Goal: Task Accomplishment & Management: Manage account settings

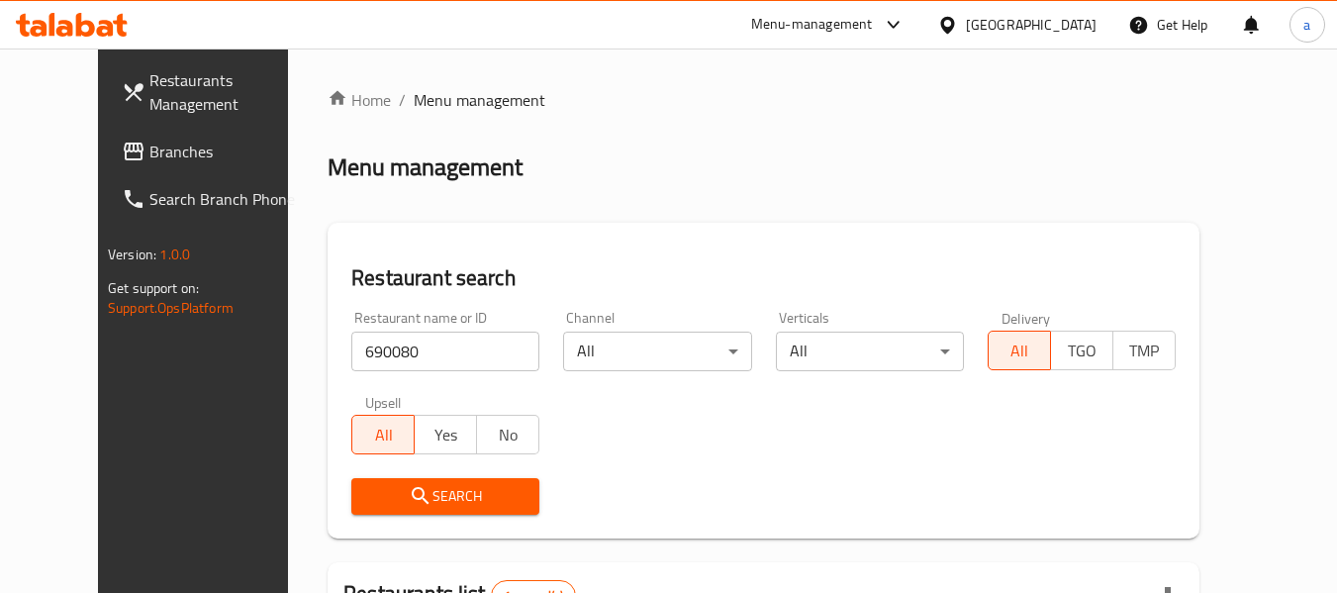
scroll to position [273, 0]
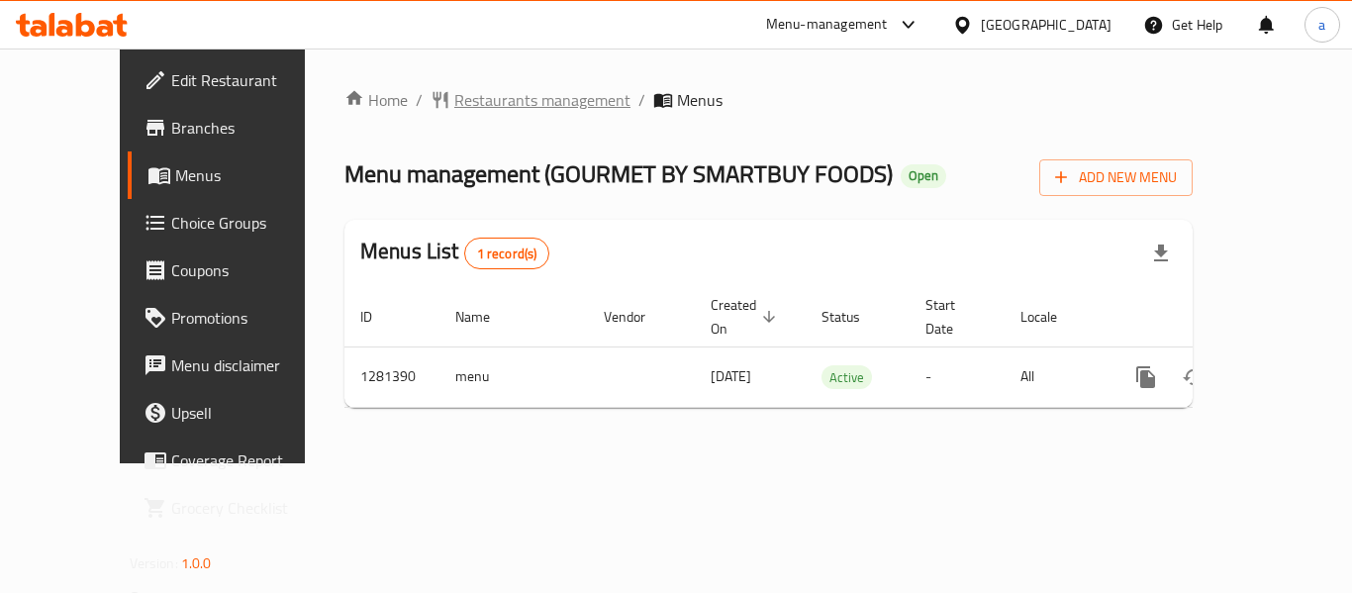
click at [485, 98] on span "Restaurants management" at bounding box center [542, 100] width 176 height 24
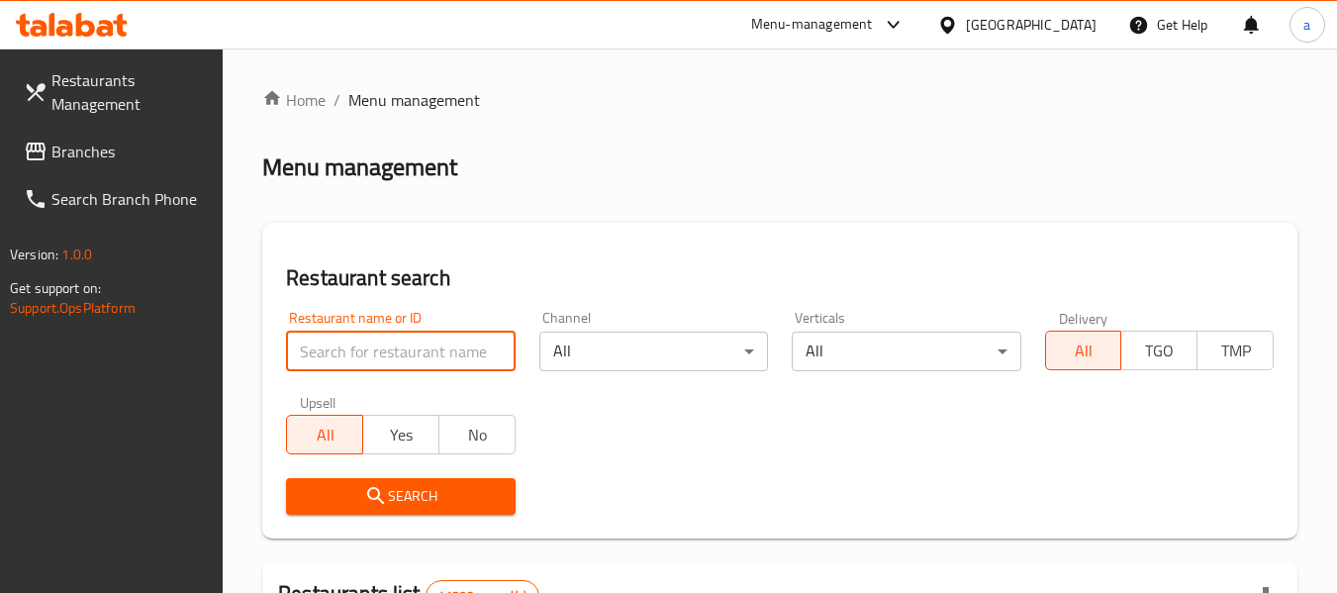
drag, startPoint x: 400, startPoint y: 351, endPoint x: 414, endPoint y: 420, distance: 69.7
click at [400, 351] on input "search" at bounding box center [400, 352] width 229 height 40
paste input "694333"
type input "694333"
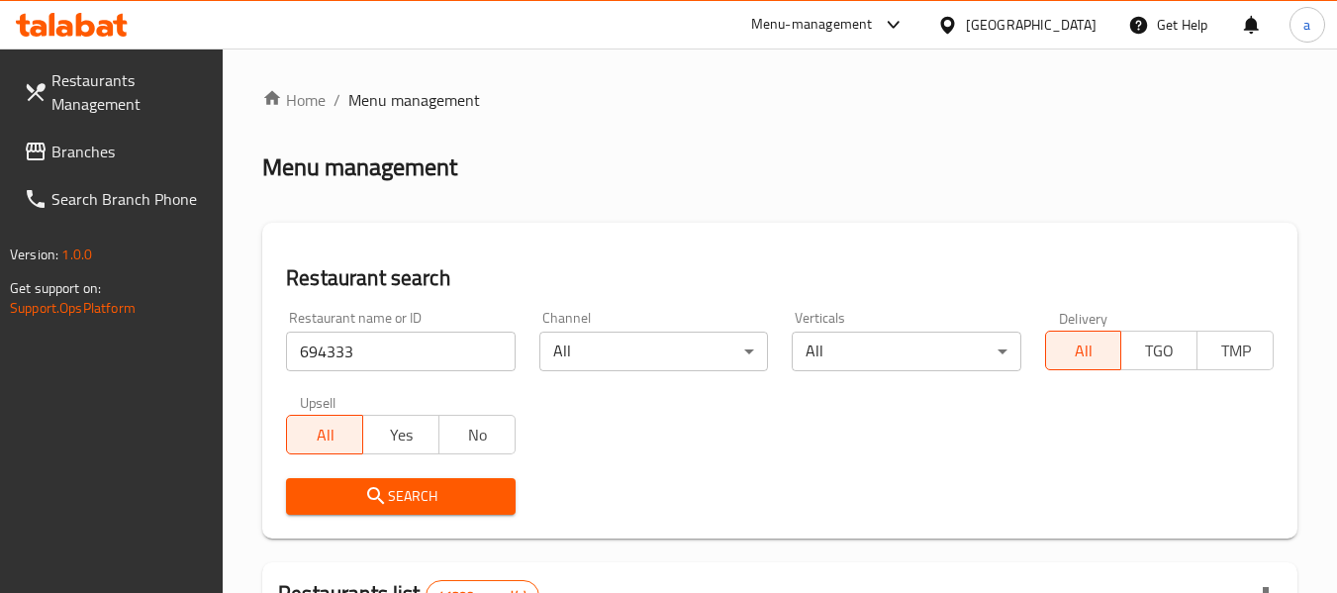
click at [468, 495] on span "Search" at bounding box center [400, 496] width 197 height 25
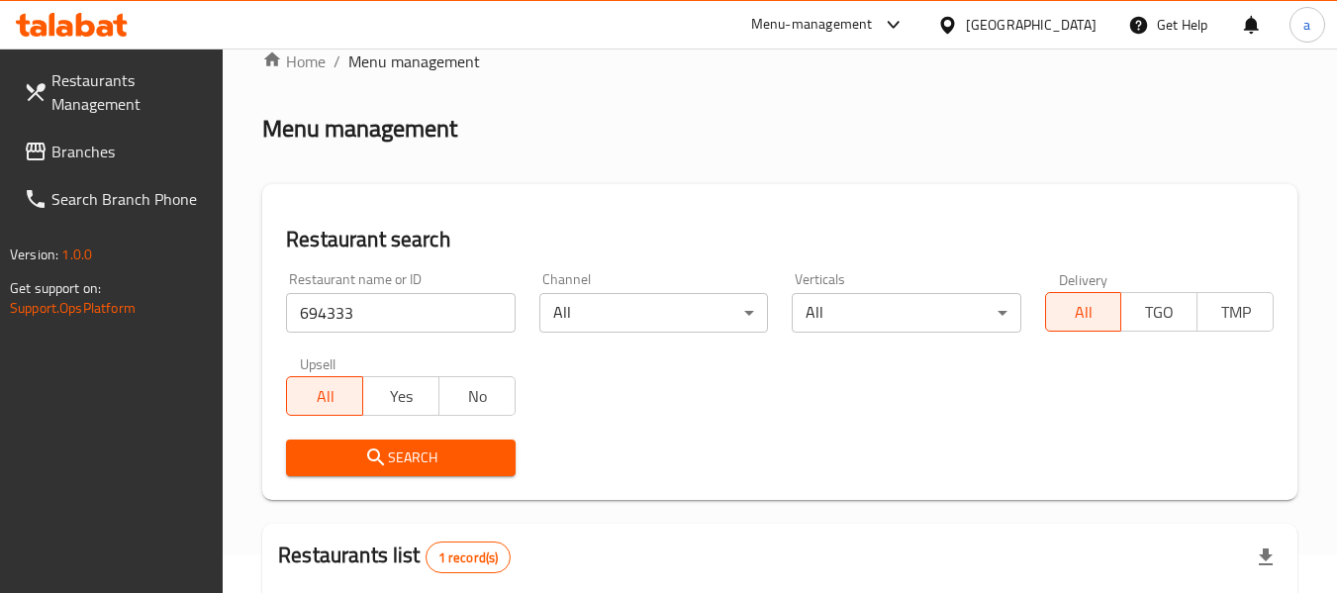
scroll to position [290, 0]
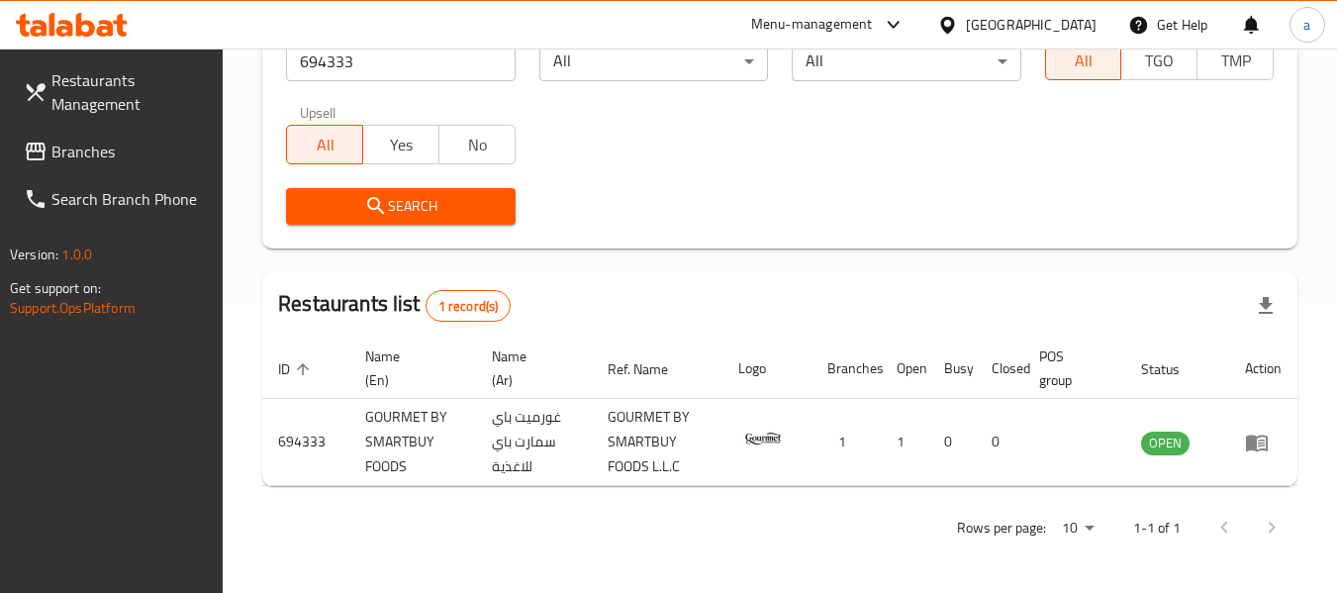
click at [69, 144] on span "Branches" at bounding box center [129, 152] width 156 height 24
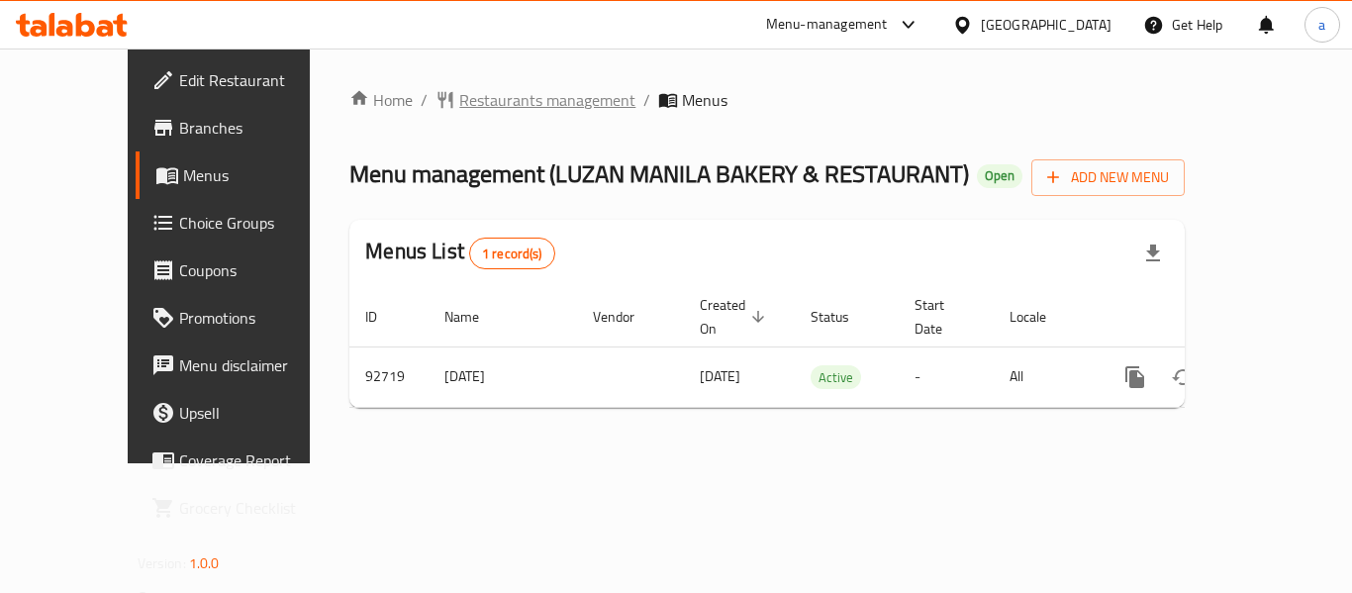
click at [468, 97] on span "Restaurants management" at bounding box center [547, 100] width 176 height 24
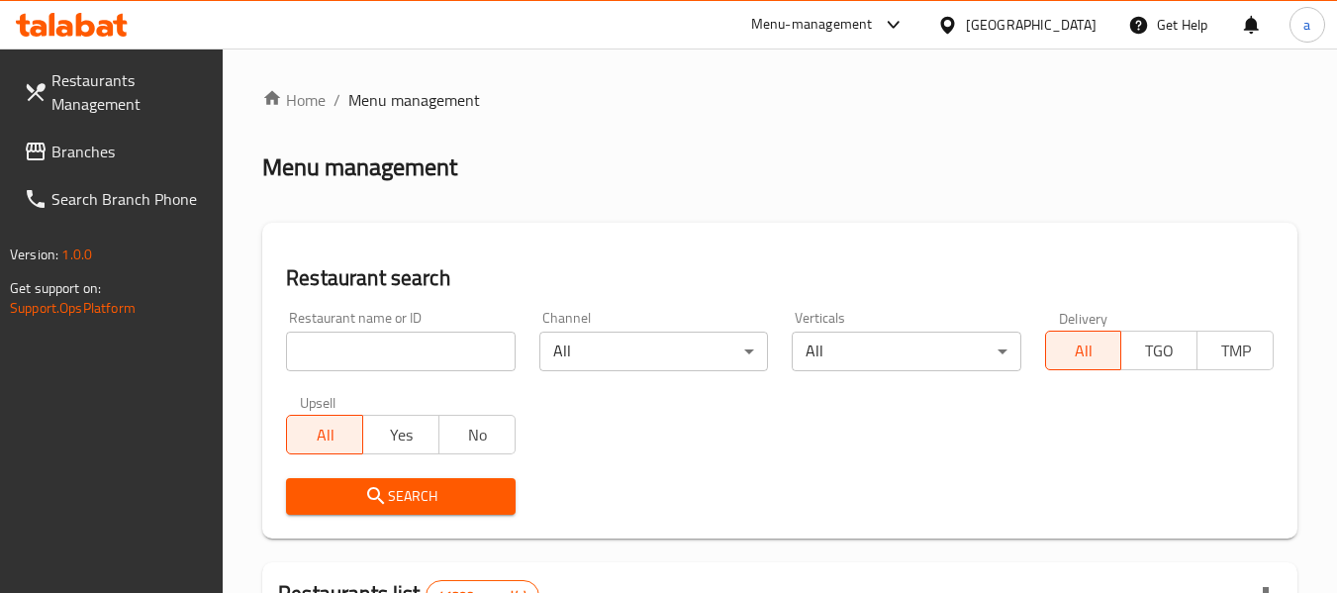
click at [423, 343] on input "search" at bounding box center [400, 352] width 229 height 40
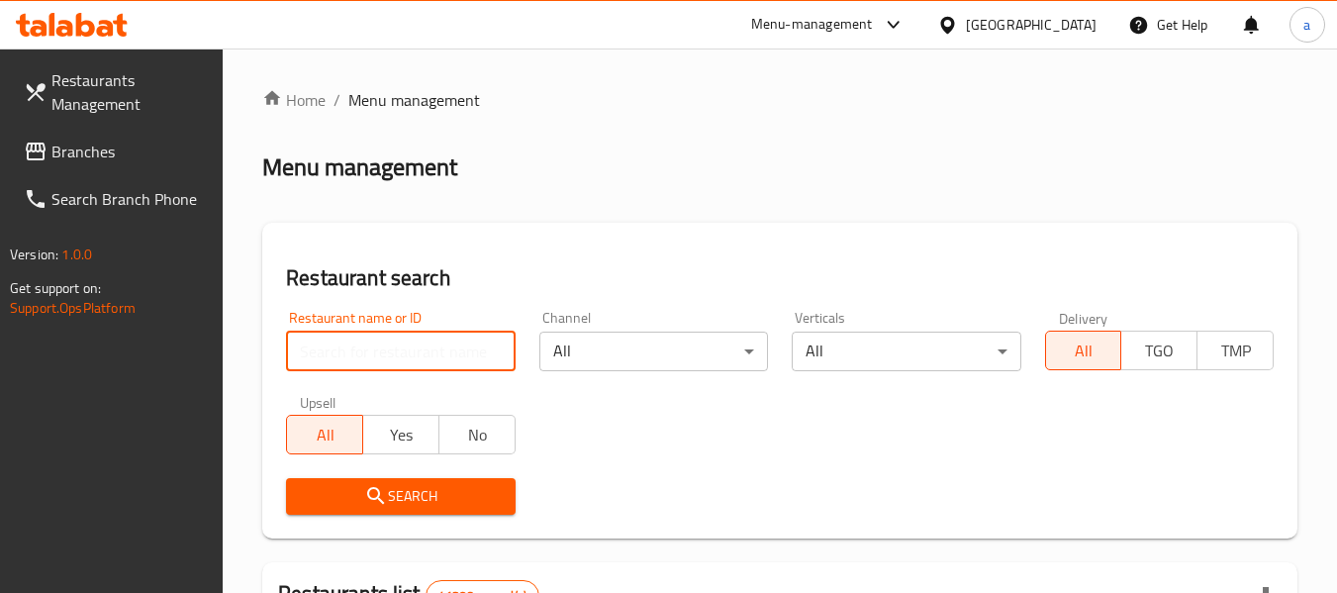
paste input "601718"
type input "601718"
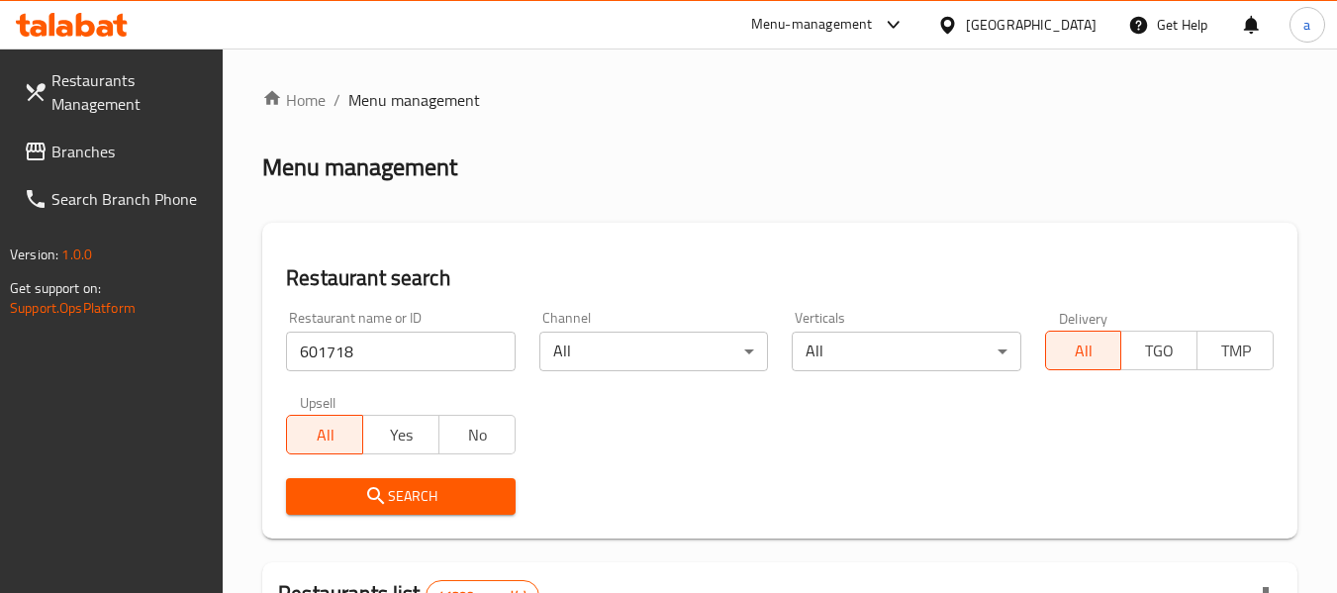
click at [474, 482] on button "Search" at bounding box center [400, 496] width 229 height 37
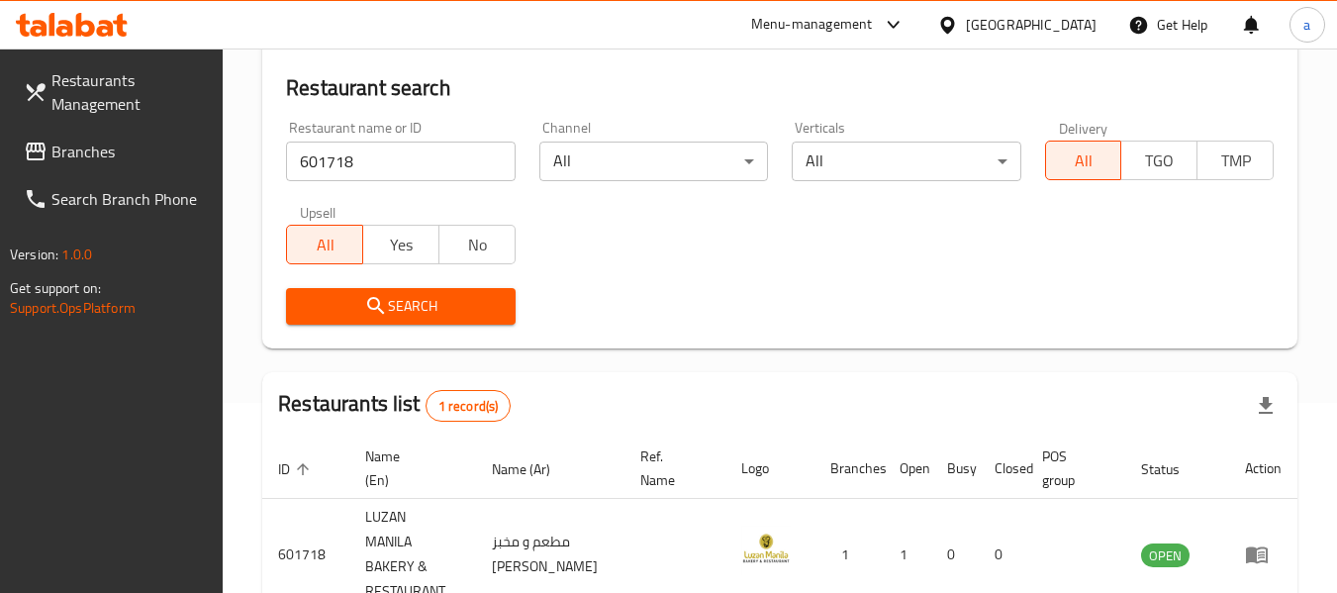
scroll to position [290, 0]
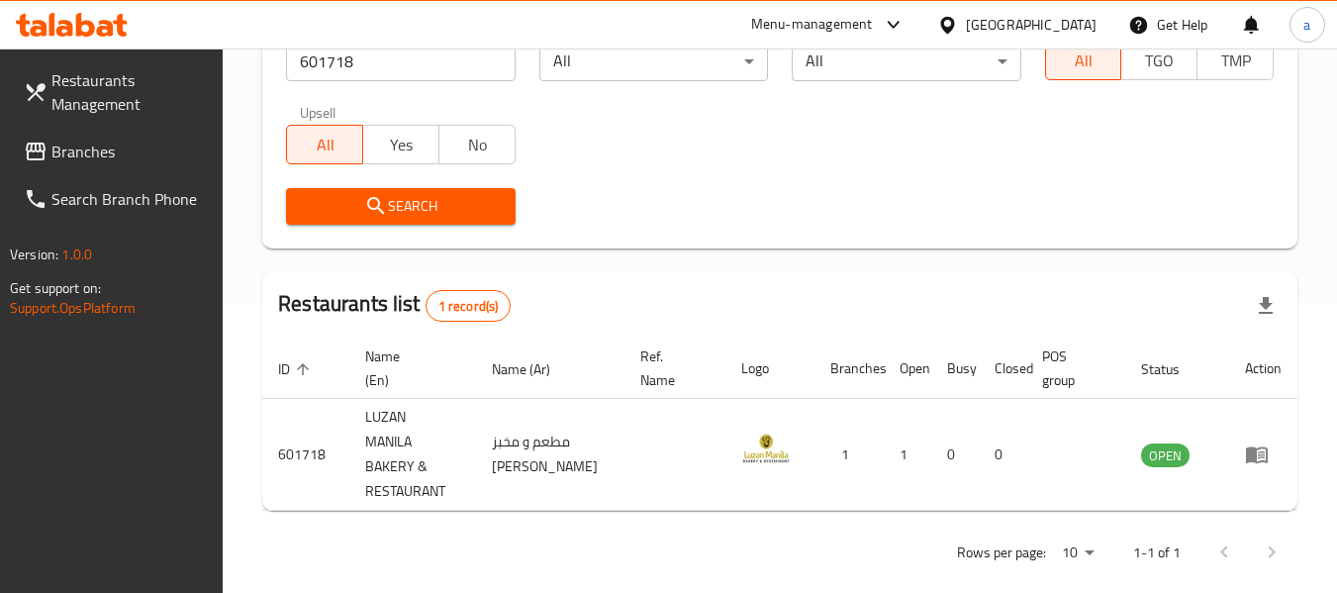
click at [93, 155] on span "Branches" at bounding box center [129, 152] width 156 height 24
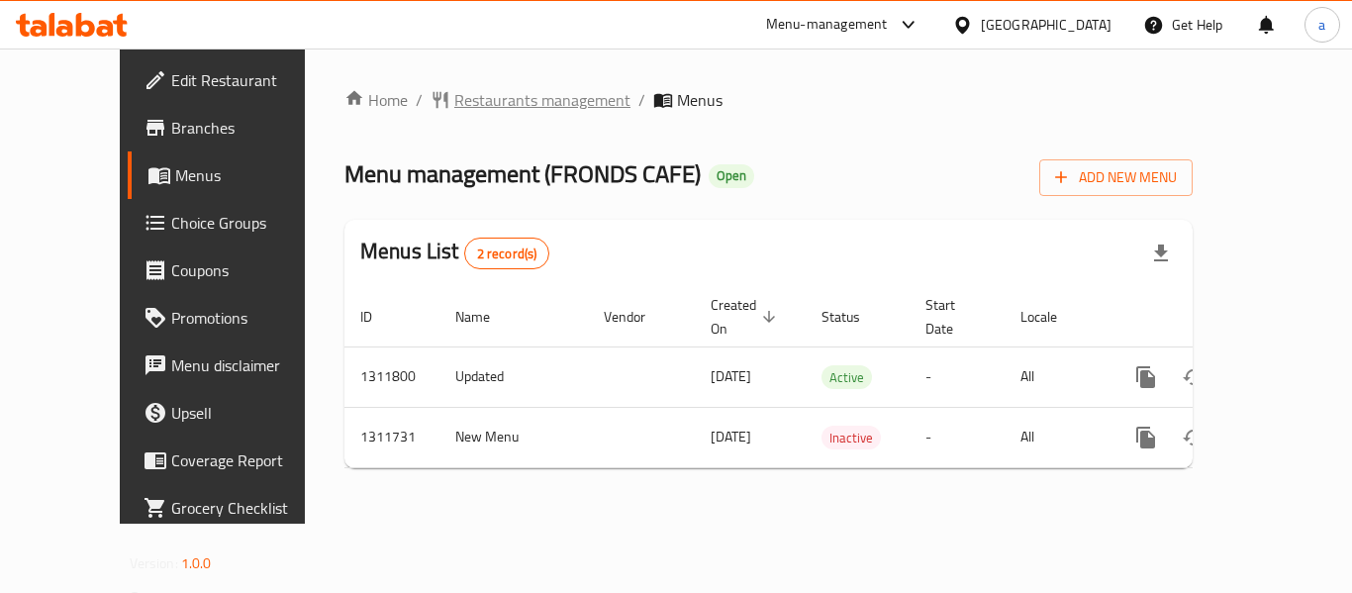
click at [479, 95] on span "Restaurants management" at bounding box center [542, 100] width 176 height 24
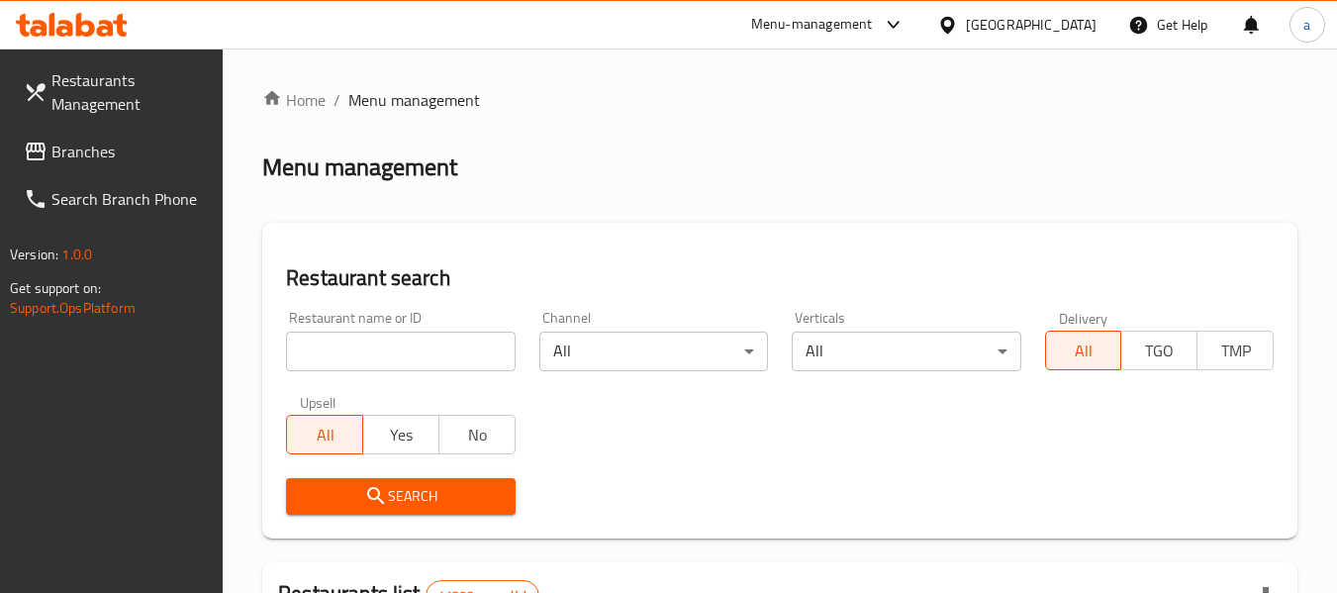
click at [431, 365] on input "search" at bounding box center [400, 352] width 229 height 40
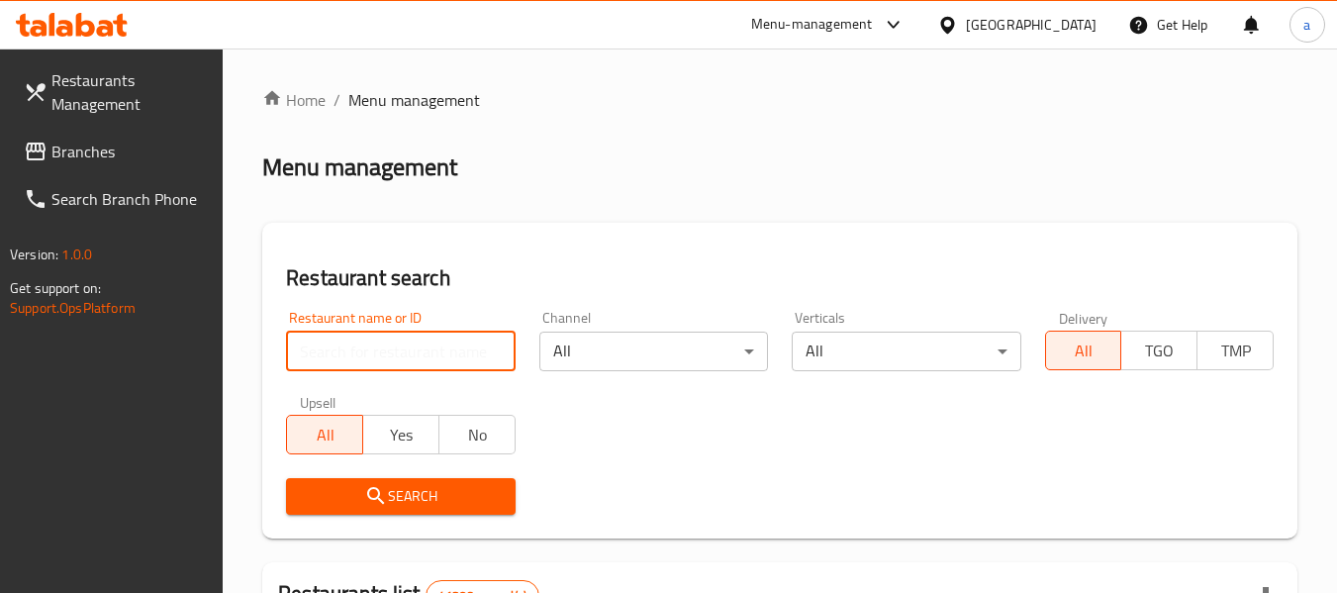
paste input "705859"
type input "705859"
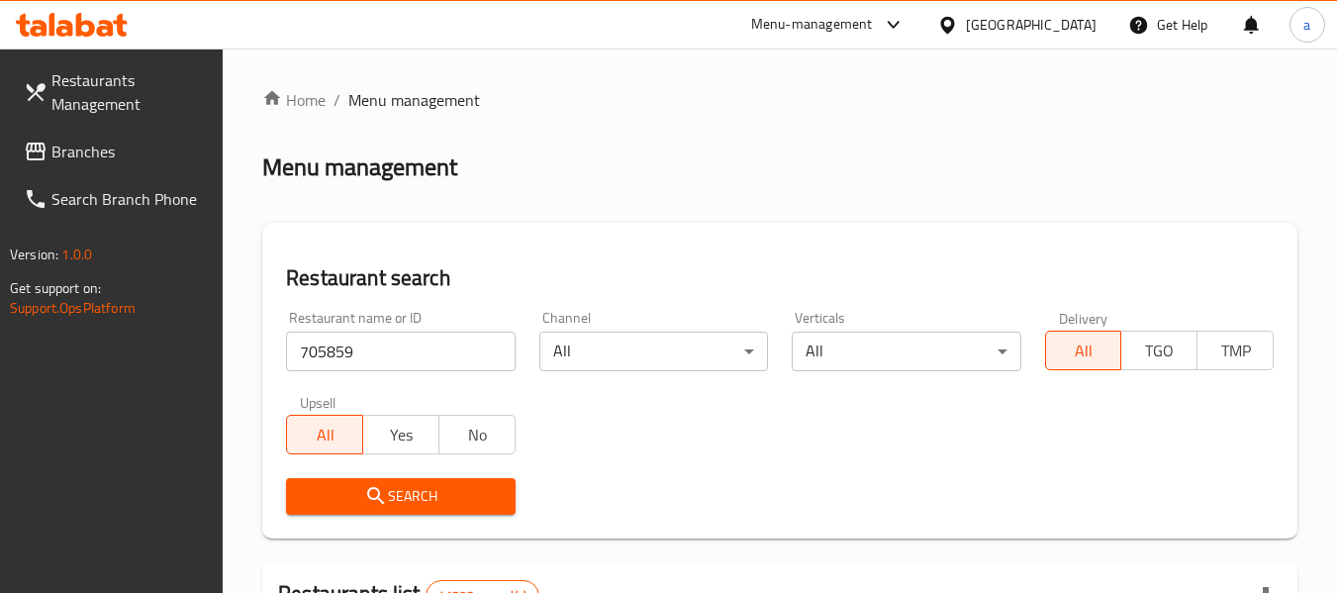
click at [457, 482] on button "Search" at bounding box center [400, 496] width 229 height 37
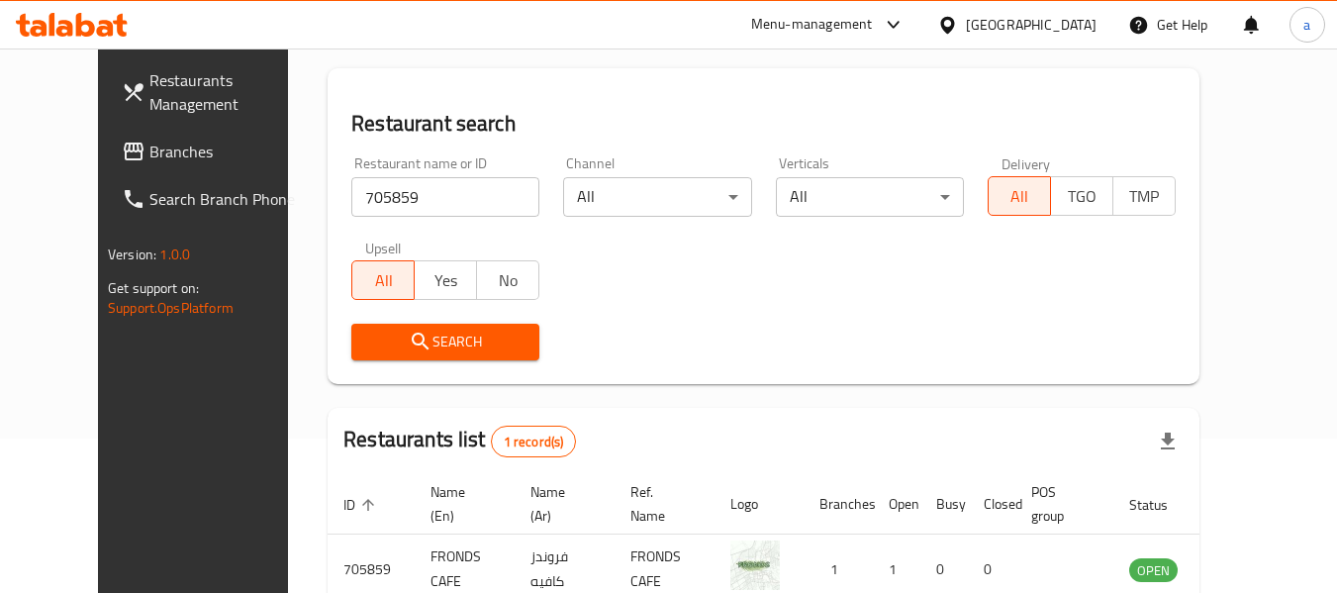
scroll to position [242, 0]
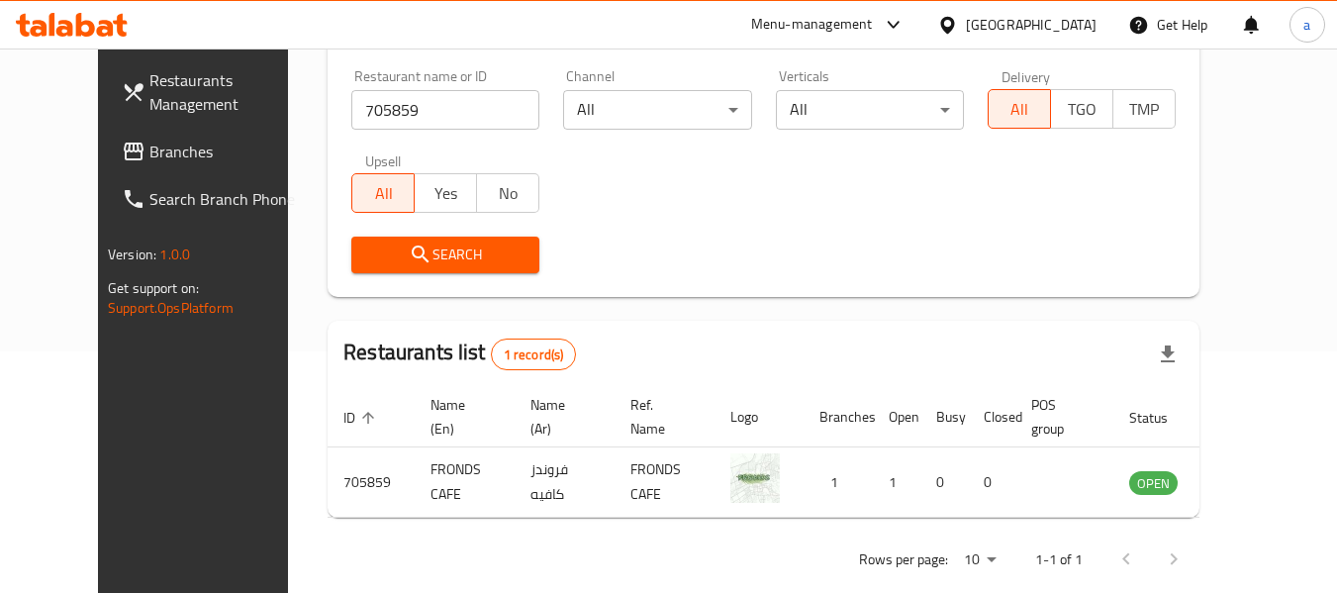
click at [1032, 33] on div "[GEOGRAPHIC_DATA]" at bounding box center [1031, 25] width 131 height 22
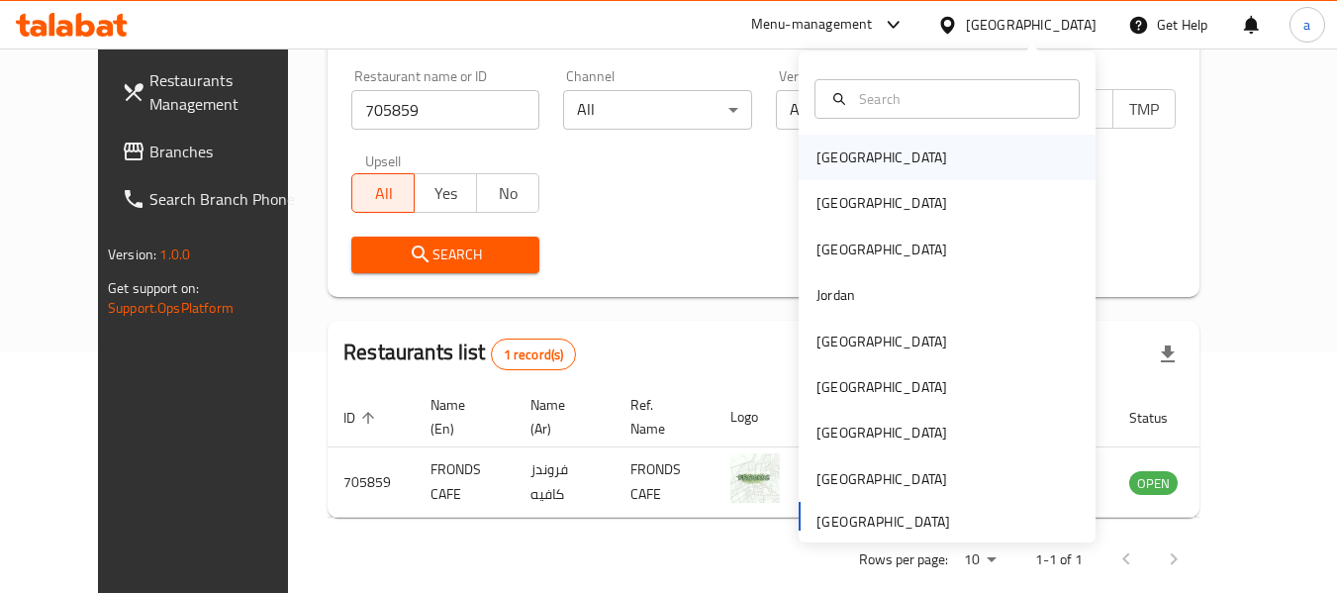
click at [858, 159] on div "[GEOGRAPHIC_DATA]" at bounding box center [882, 158] width 162 height 46
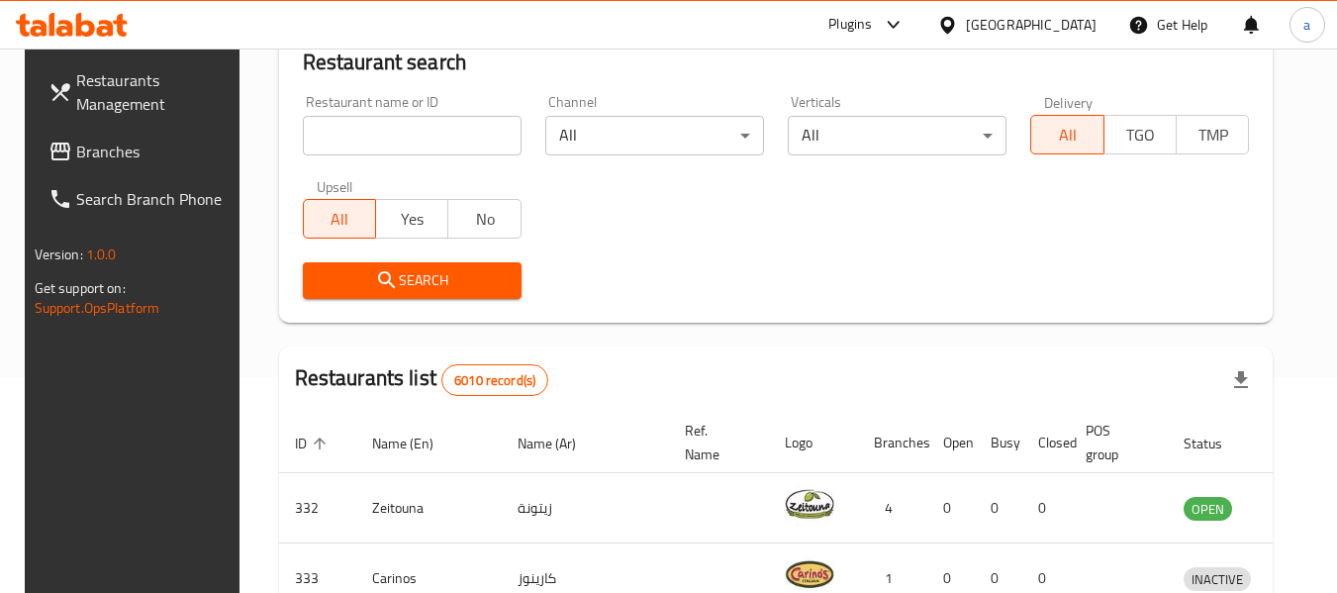
scroll to position [242, 0]
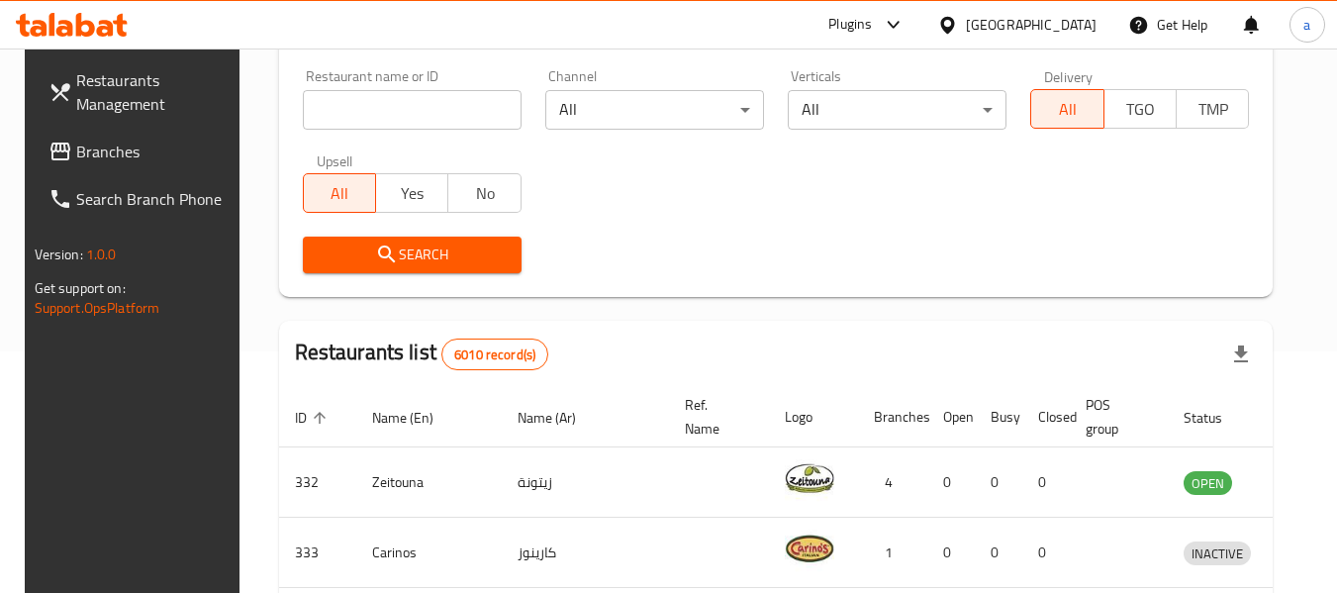
click at [1053, 22] on div "[GEOGRAPHIC_DATA]" at bounding box center [1031, 25] width 131 height 22
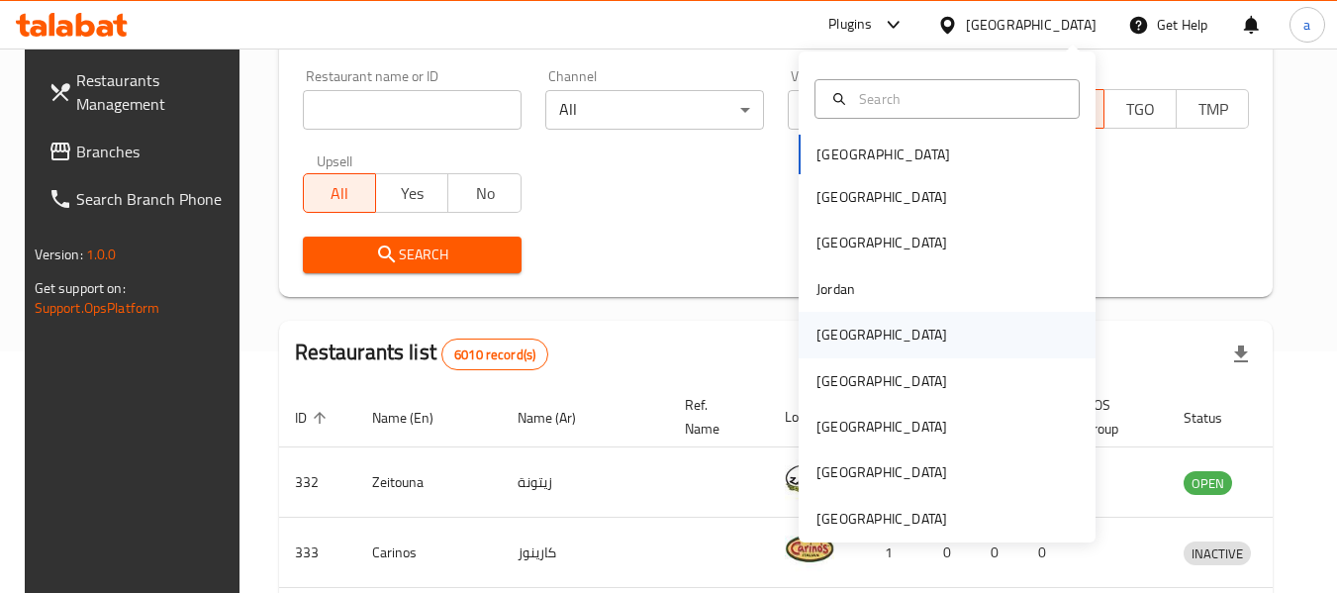
click at [844, 329] on div "[GEOGRAPHIC_DATA]" at bounding box center [882, 335] width 162 height 46
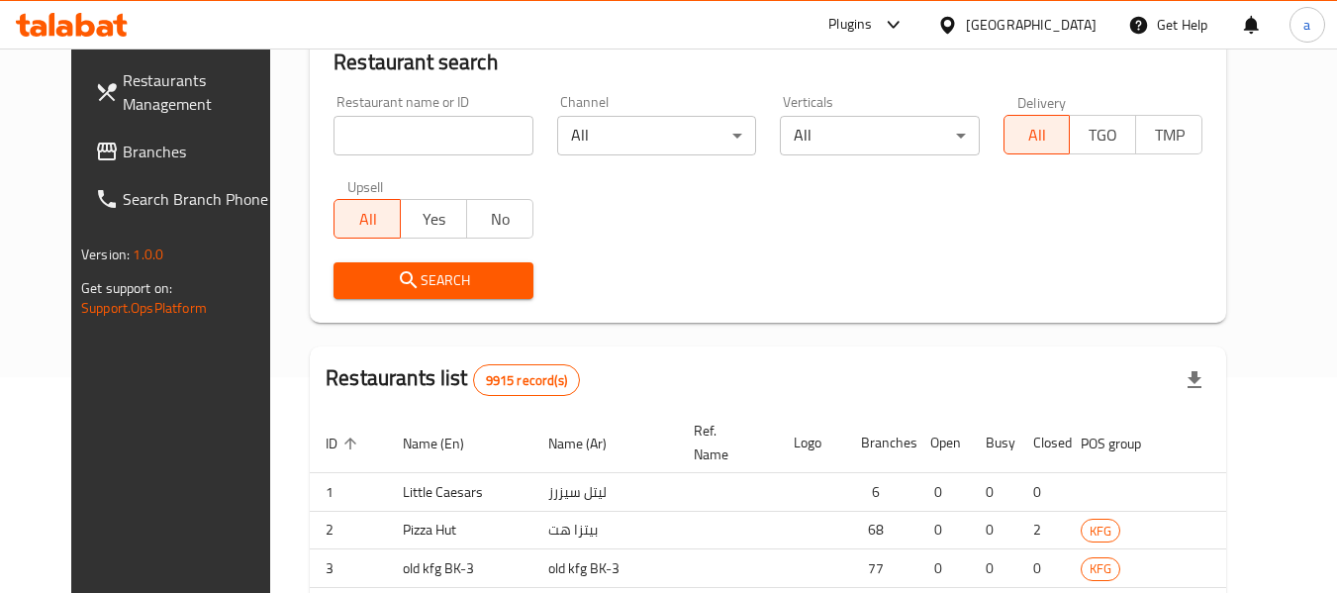
scroll to position [242, 0]
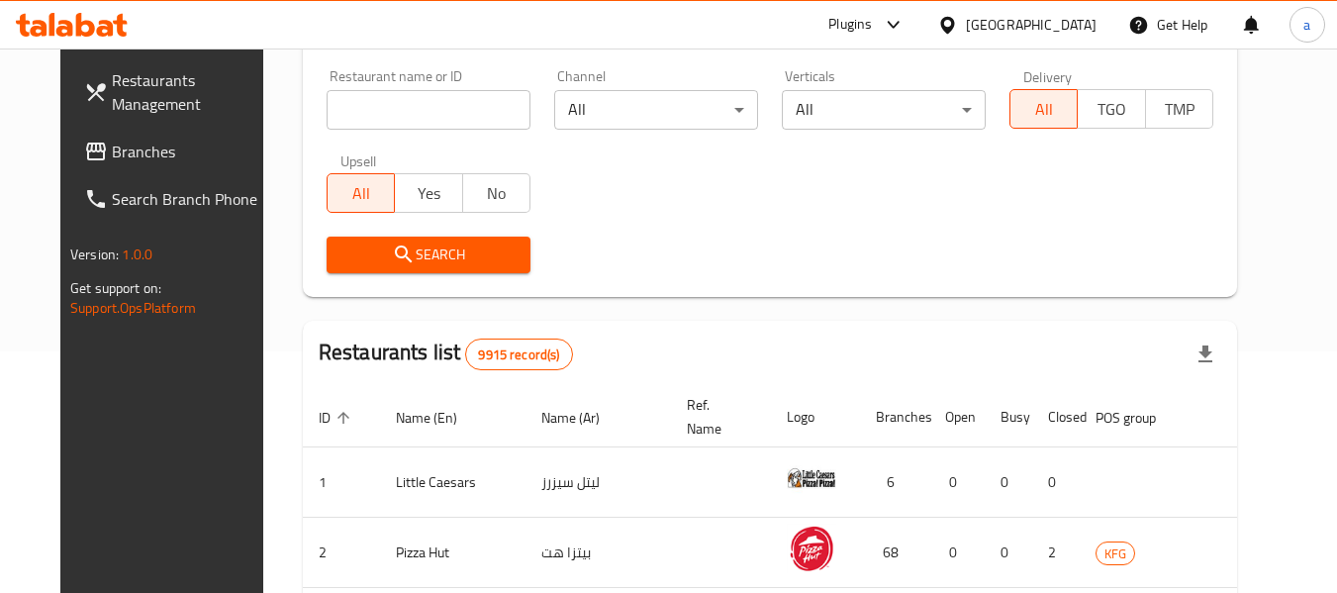
click at [112, 141] on span "Branches" at bounding box center [190, 152] width 156 height 24
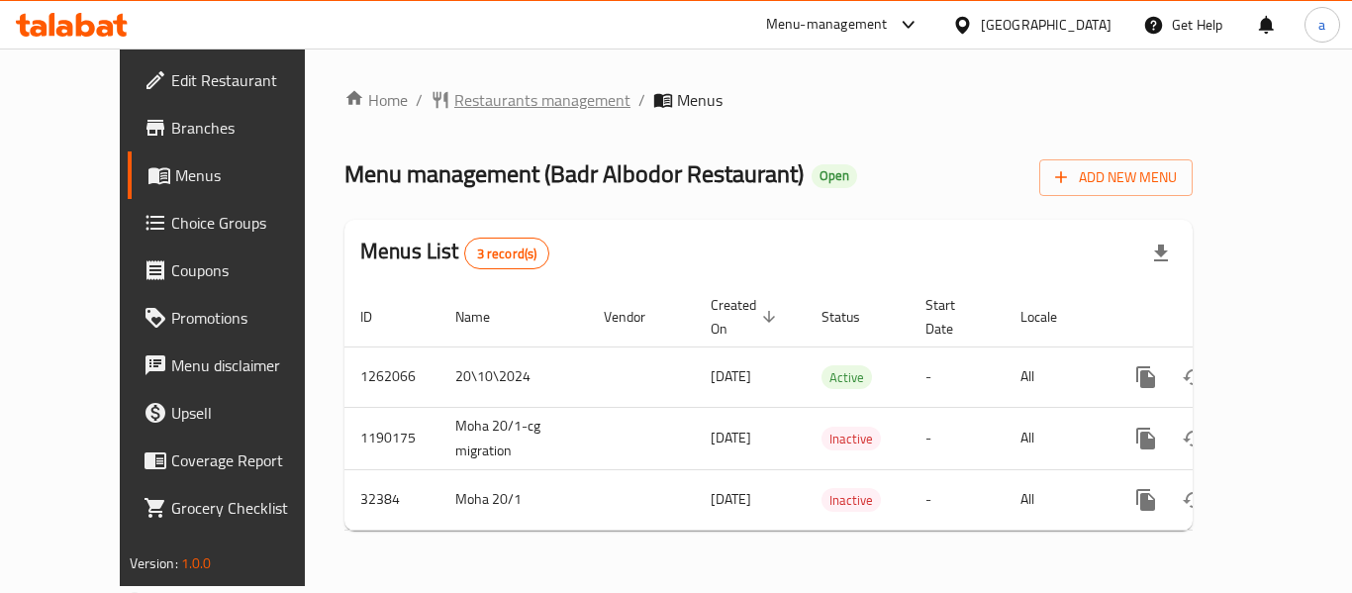
click at [454, 97] on span "Restaurants management" at bounding box center [542, 100] width 176 height 24
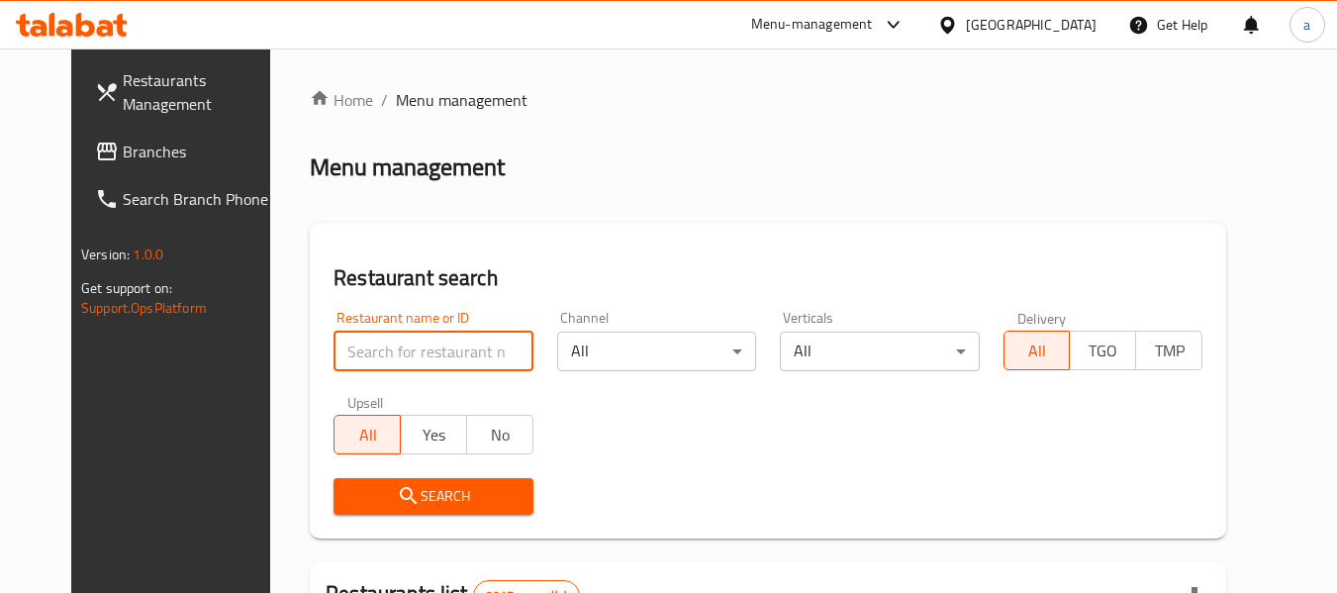
click at [407, 357] on input "search" at bounding box center [433, 352] width 199 height 40
paste input "16588"
type input "16588"
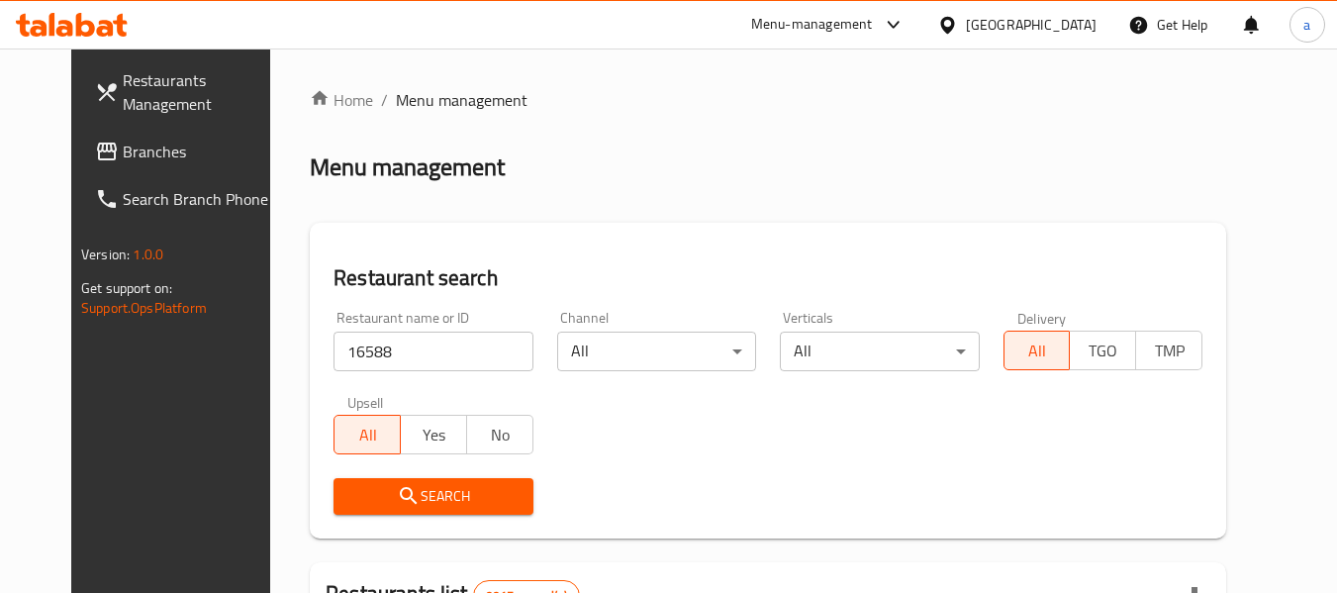
click at [416, 499] on span "Search" at bounding box center [432, 496] width 167 height 25
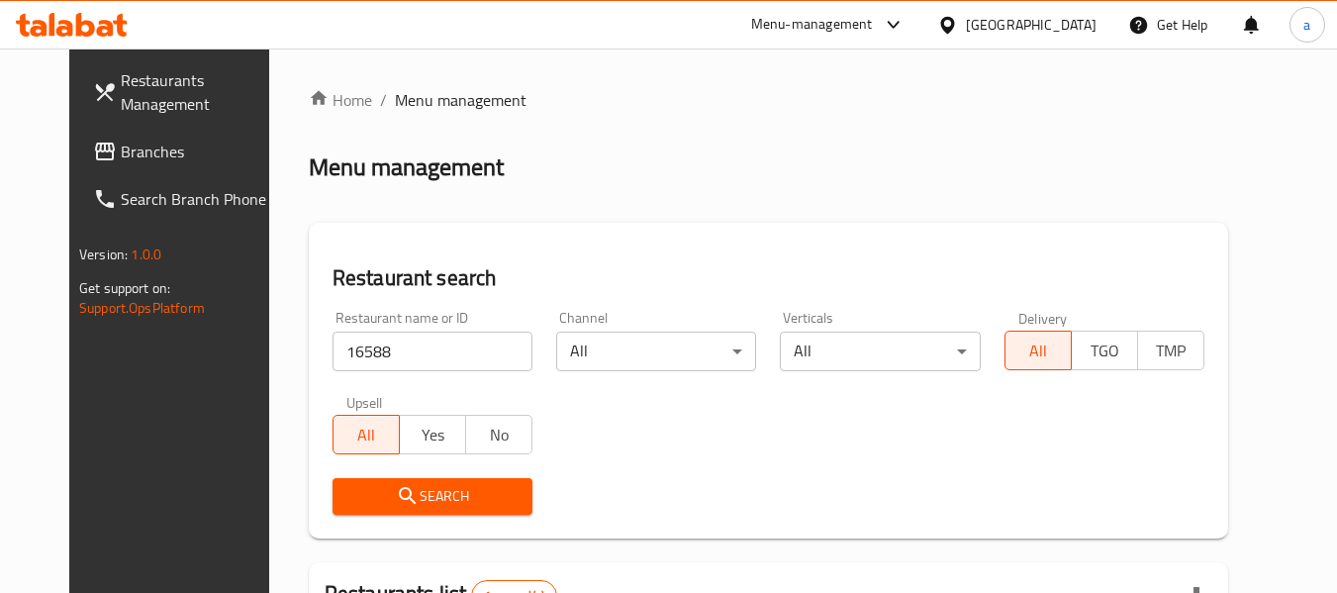
click at [1062, 27] on div "Kuwait" at bounding box center [1031, 25] width 131 height 22
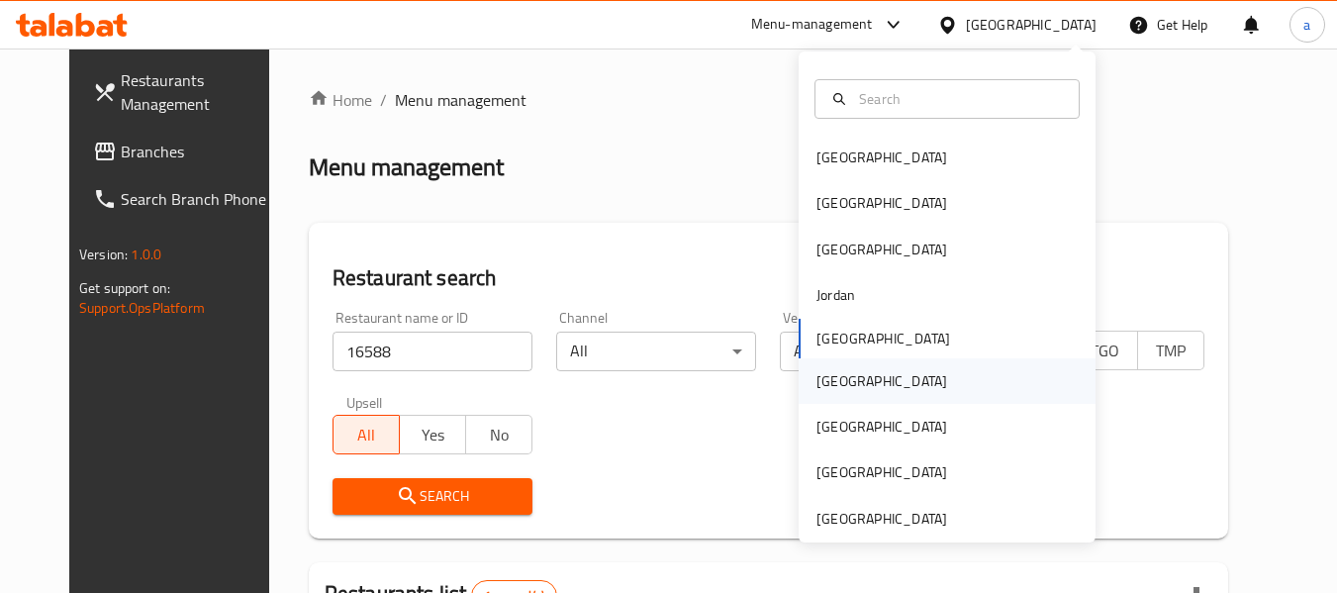
click at [830, 379] on div "Oman" at bounding box center [882, 381] width 131 height 22
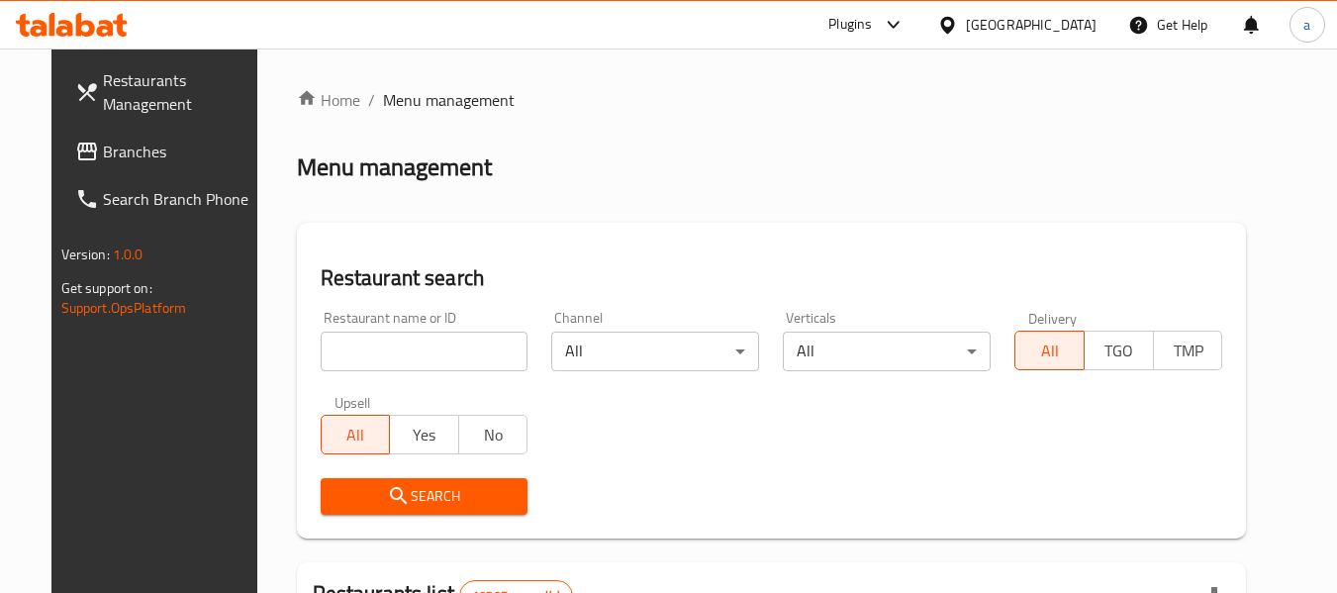
click at [404, 340] on input "search" at bounding box center [425, 352] width 208 height 40
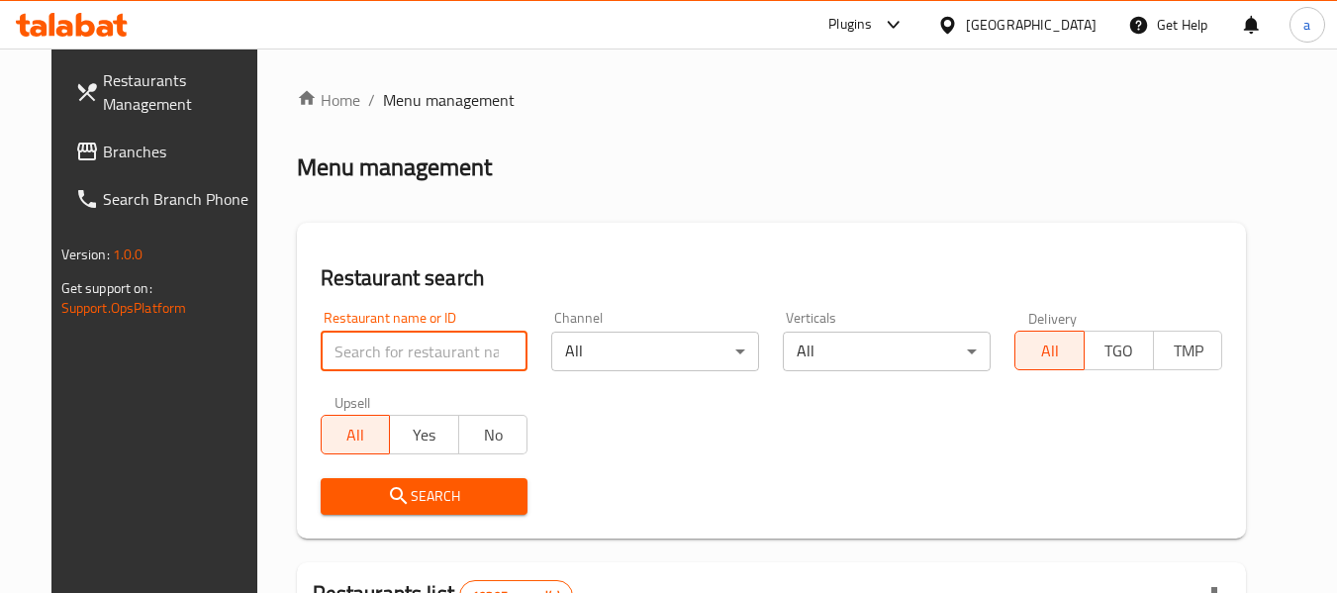
click at [103, 144] on span "Branches" at bounding box center [181, 152] width 156 height 24
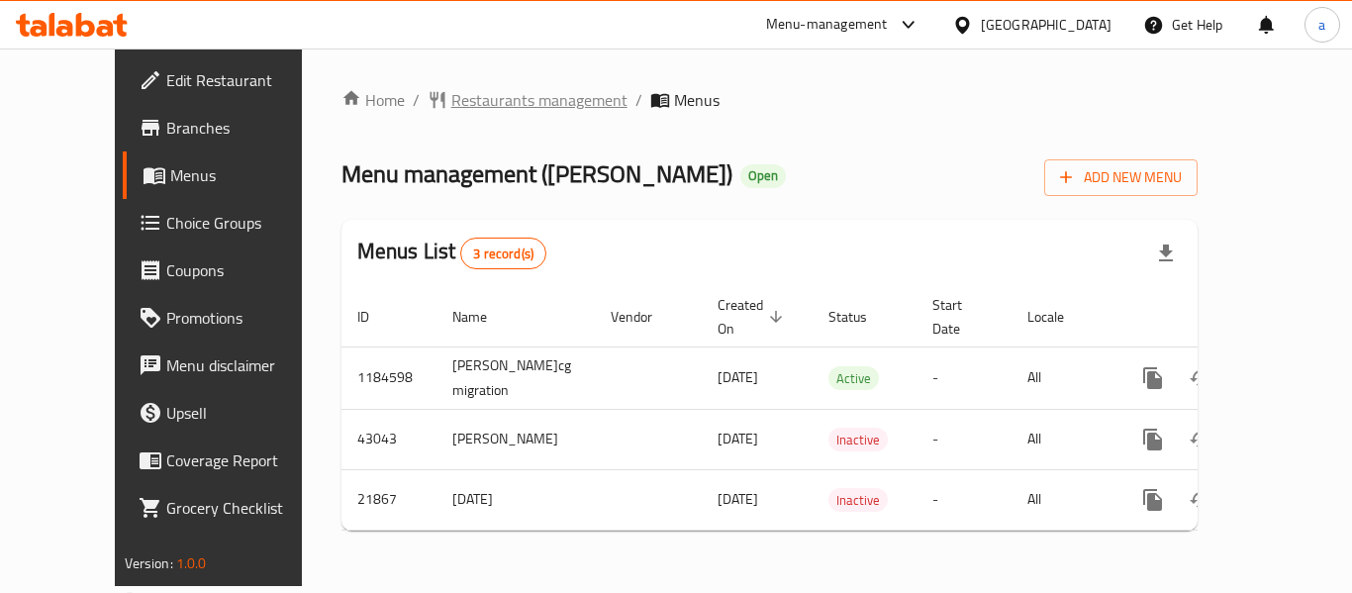
click at [451, 101] on span "Restaurants management" at bounding box center [539, 100] width 176 height 24
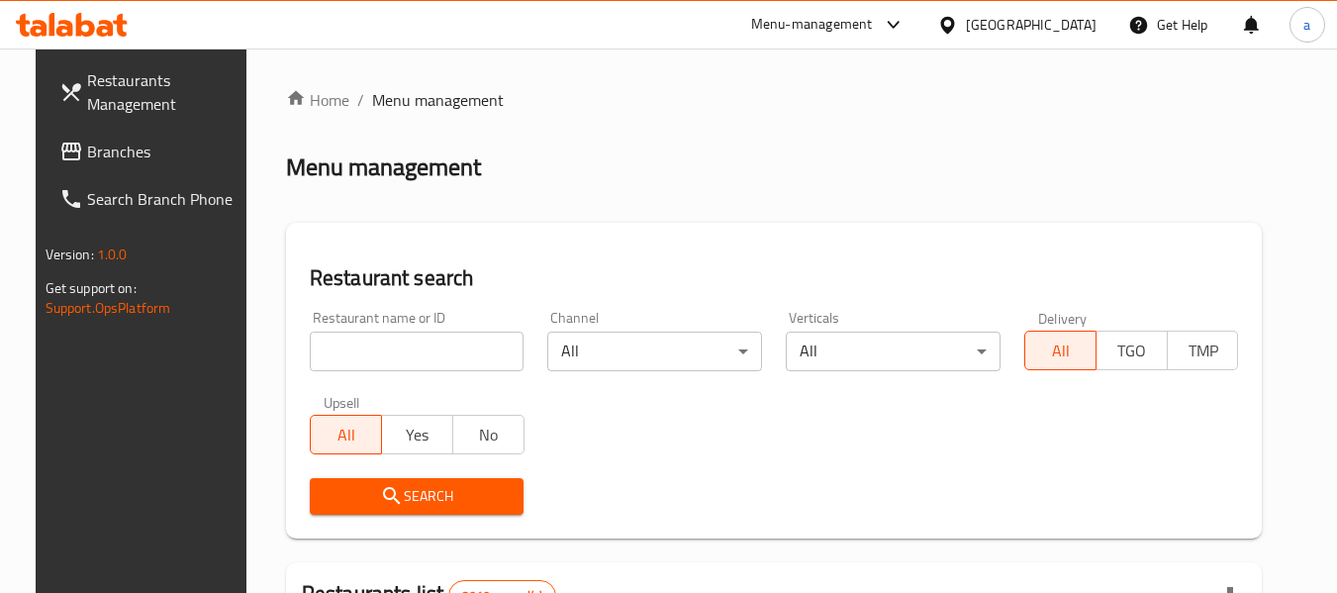
click at [425, 340] on input "search" at bounding box center [417, 352] width 215 height 40
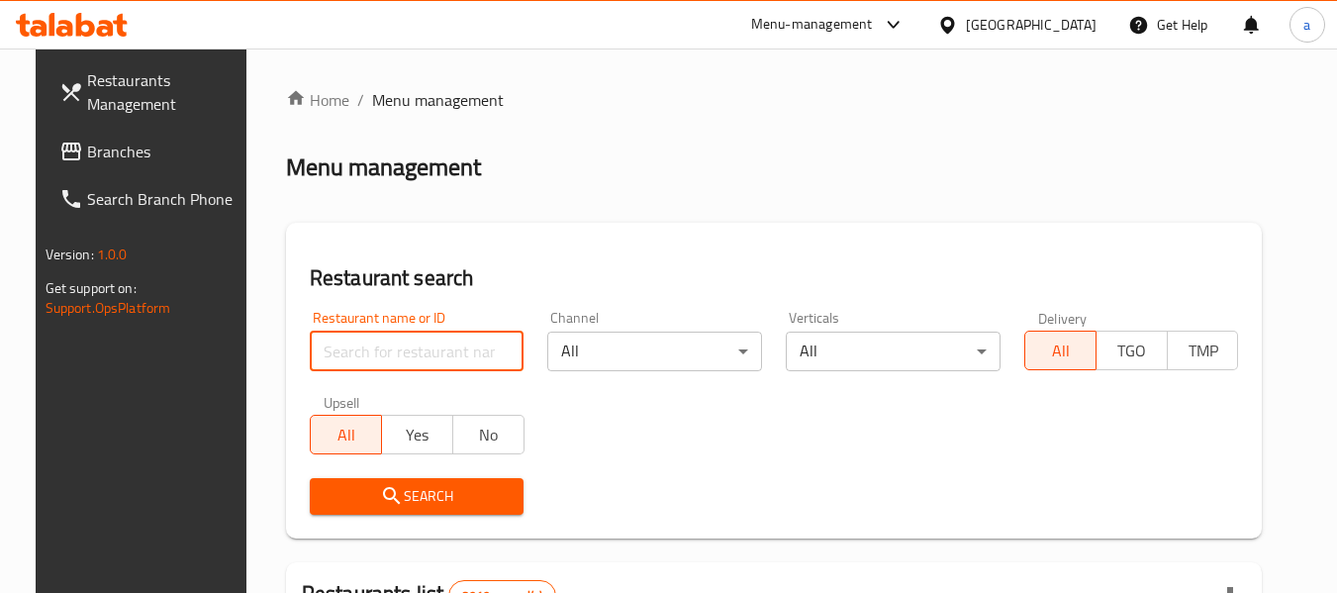
paste input "11472"
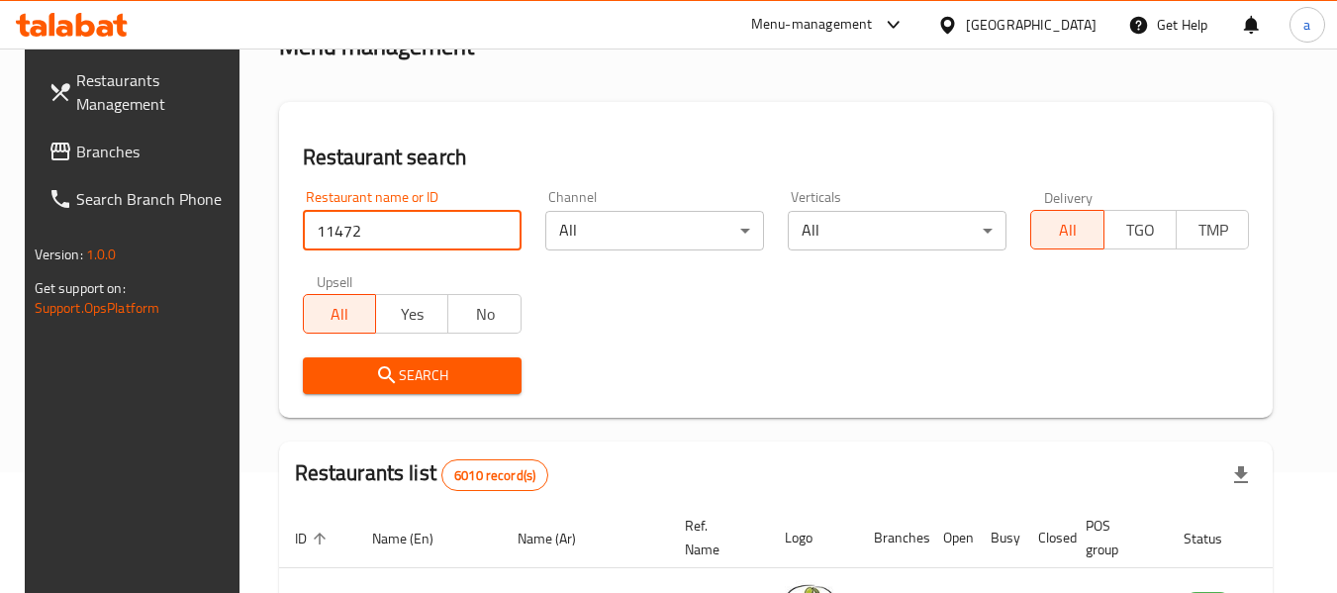
scroll to position [198, 0]
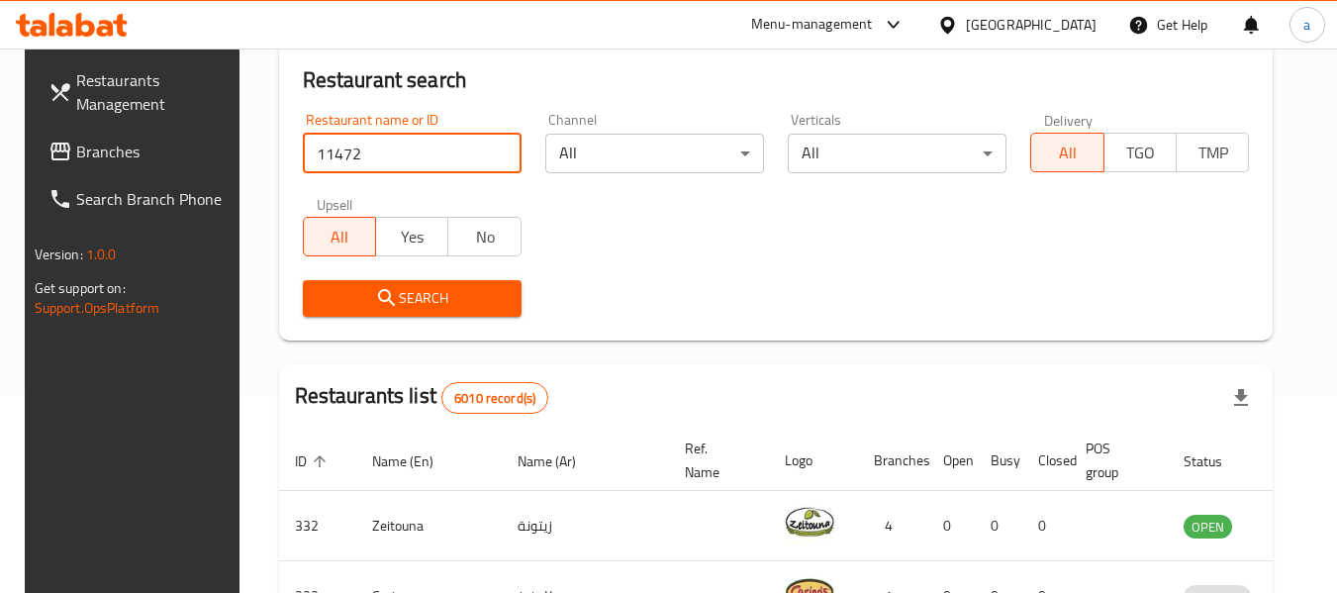
type input "11472"
click at [439, 303] on span "Search" at bounding box center [412, 298] width 187 height 25
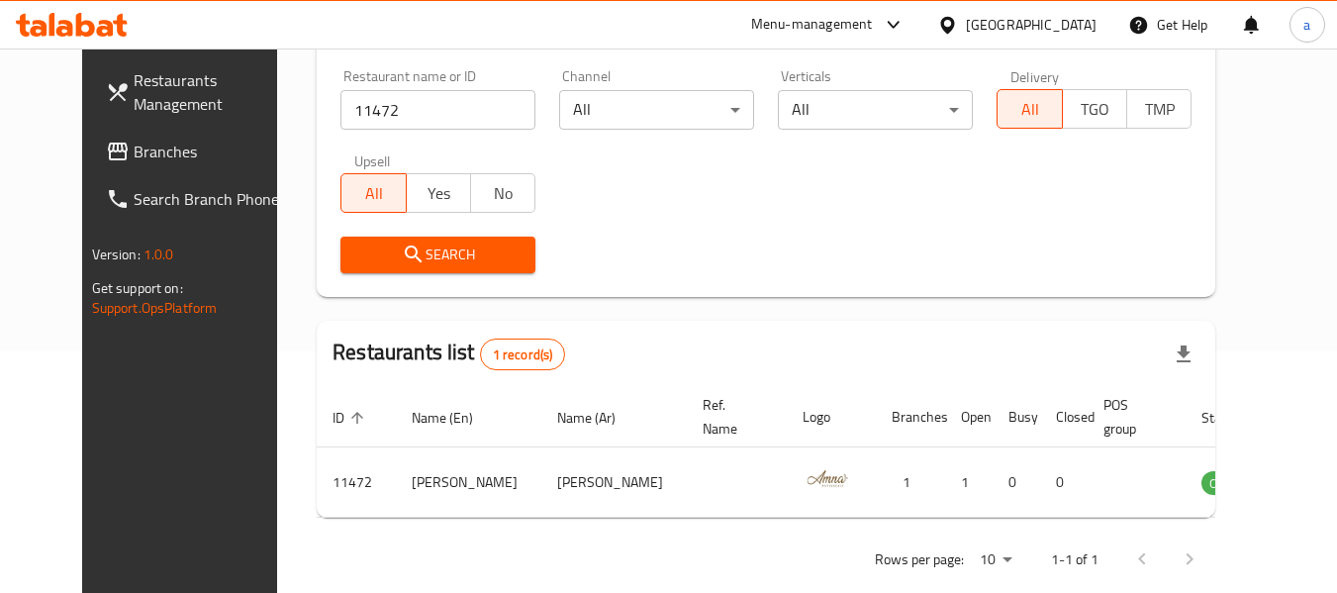
scroll to position [273, 0]
